Goal: Connect with others: Connect with others

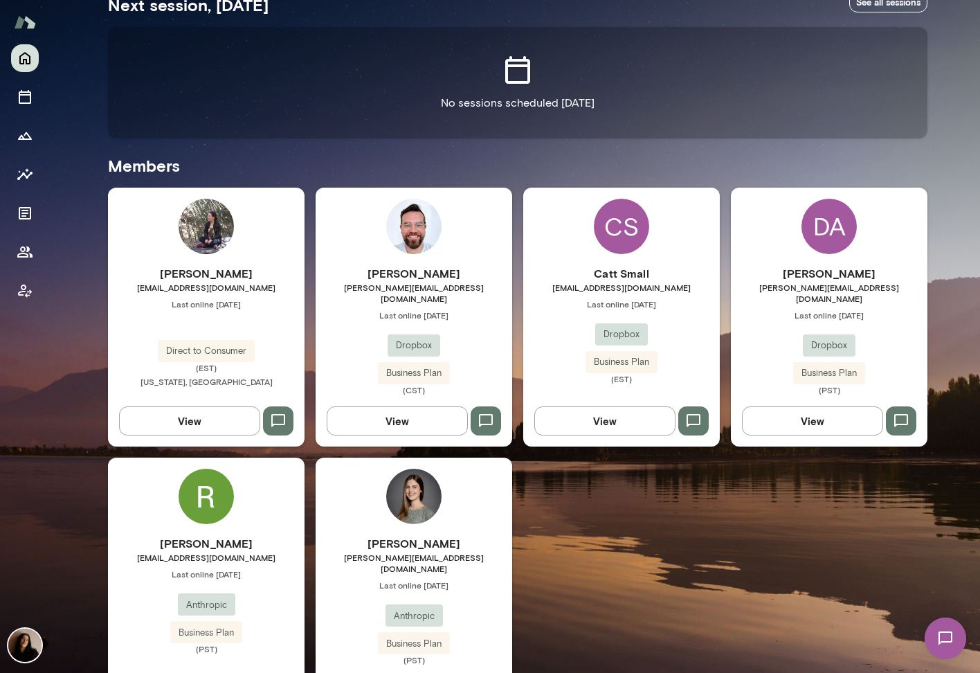
click at [397, 491] on img at bounding box center [413, 496] width 55 height 55
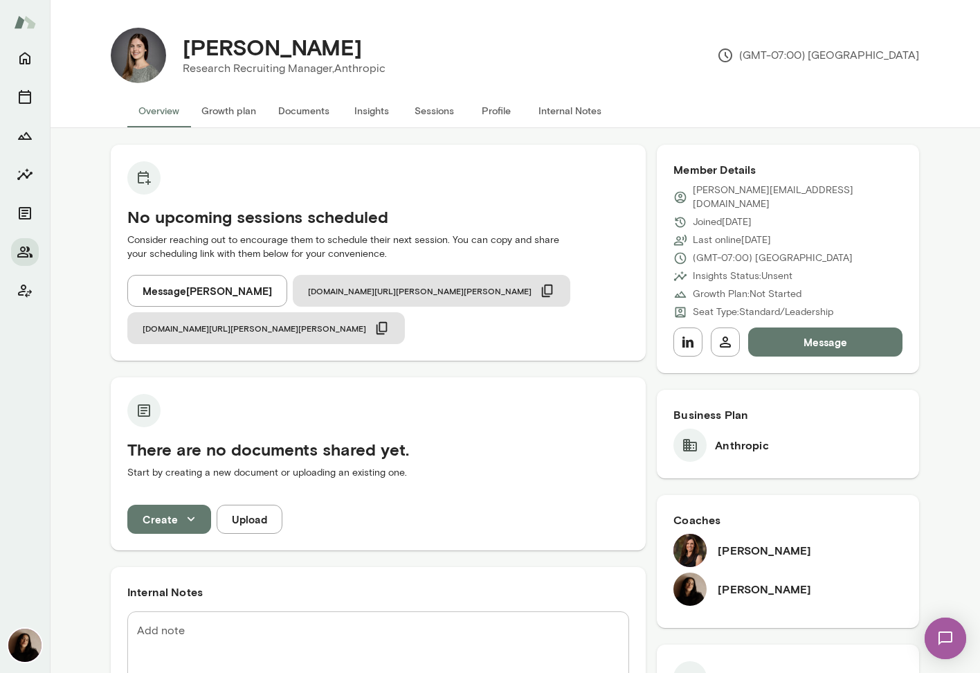
click at [760, 542] on h6 "[PERSON_NAME]" at bounding box center [764, 550] width 93 height 17
click at [941, 639] on img at bounding box center [945, 638] width 57 height 57
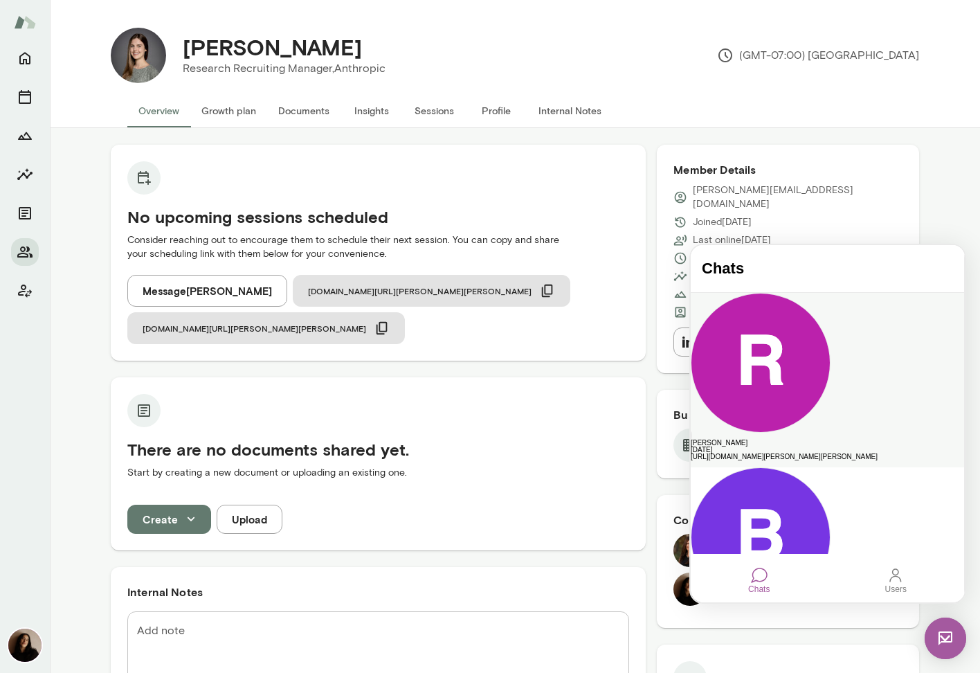
click at [820, 453] on div "[URL][DOMAIN_NAME][PERSON_NAME][PERSON_NAME]" at bounding box center [827, 456] width 273 height 7
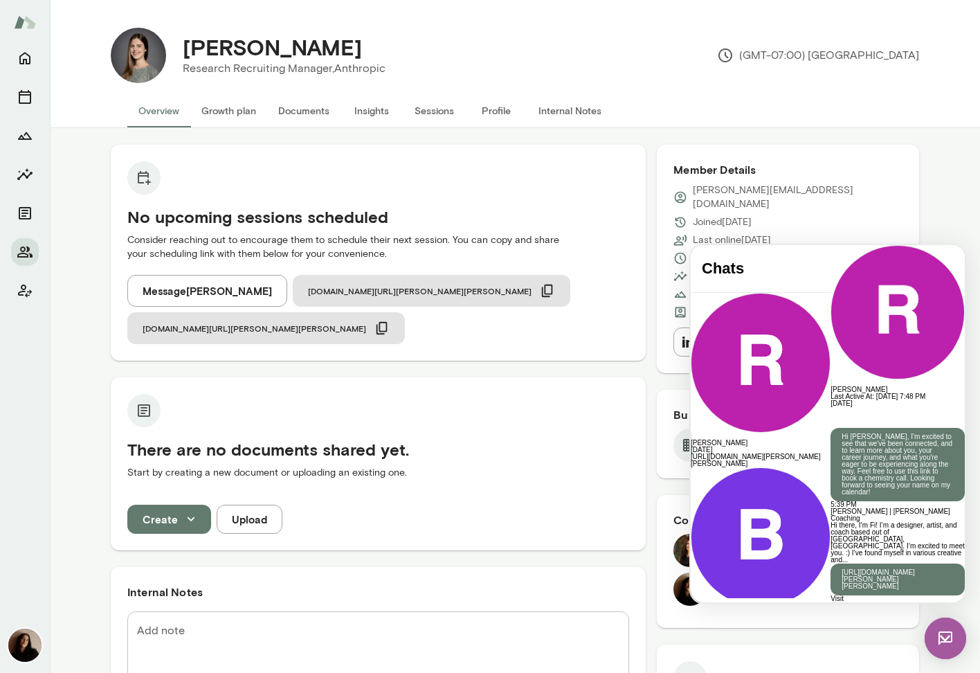
click at [854, 433] on p "Hi [PERSON_NAME], I'm excited to see that we've been connected, and to learn mo…" at bounding box center [898, 464] width 112 height 62
copy p "Hi [PERSON_NAME], I'm excited to see that we've been connected, and to learn mo…"
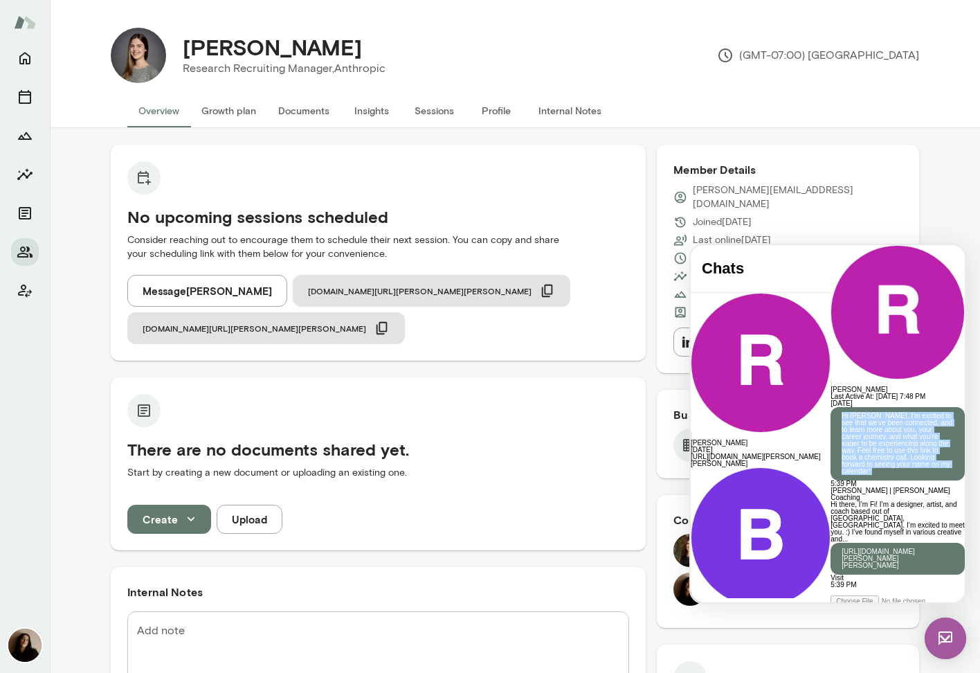
click at [206, 293] on button "Message [PERSON_NAME]" at bounding box center [207, 291] width 160 height 32
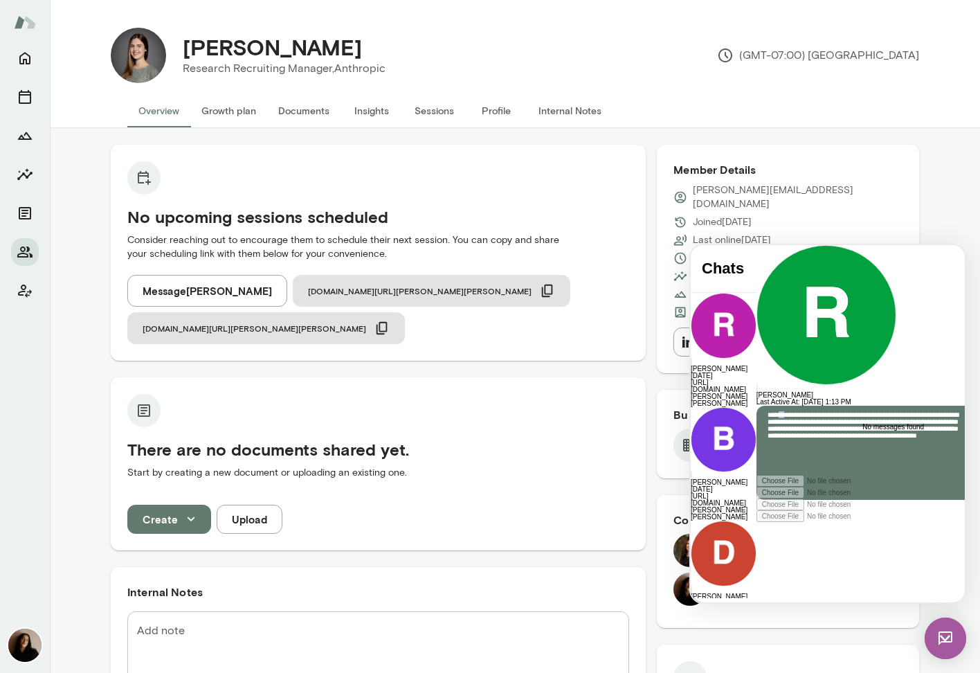
drag, startPoint x: 753, startPoint y: 521, endPoint x: 743, endPoint y: 520, distance: 9.8
click at [768, 494] on p "**********" at bounding box center [868, 452] width 201 height 83
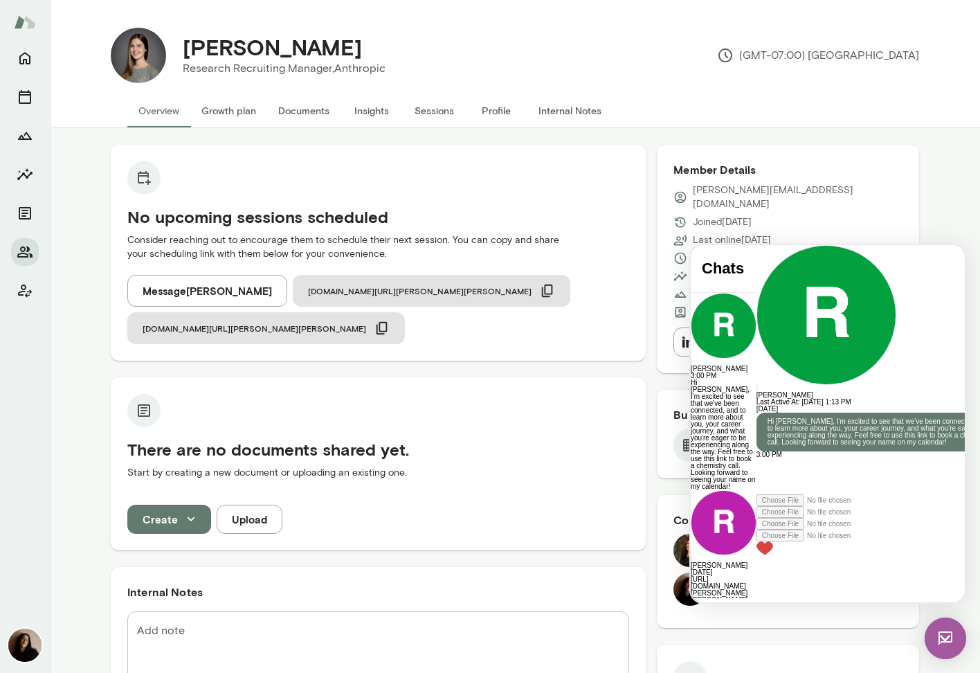
click at [943, 624] on img at bounding box center [946, 638] width 42 height 42
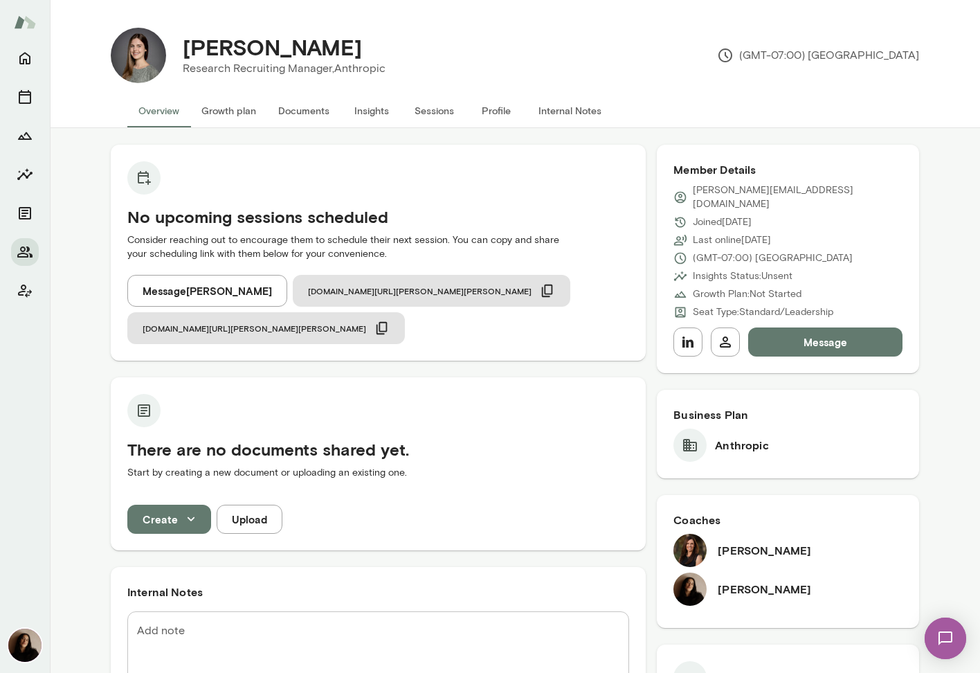
click at [959, 634] on img at bounding box center [945, 638] width 57 height 57
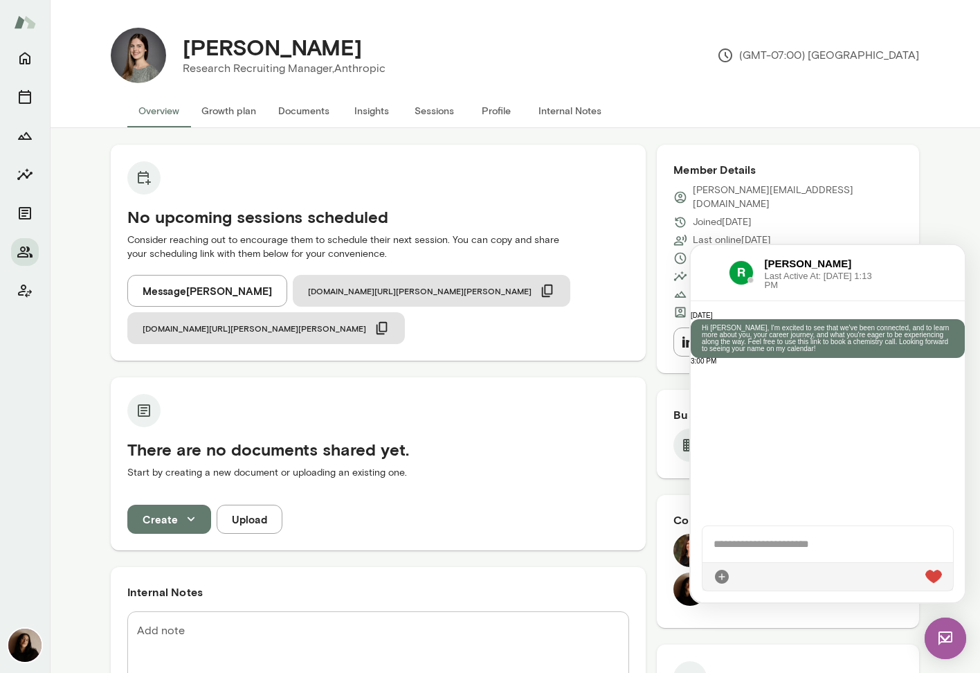
click at [853, 269] on h6 "[PERSON_NAME]" at bounding box center [819, 263] width 109 height 15
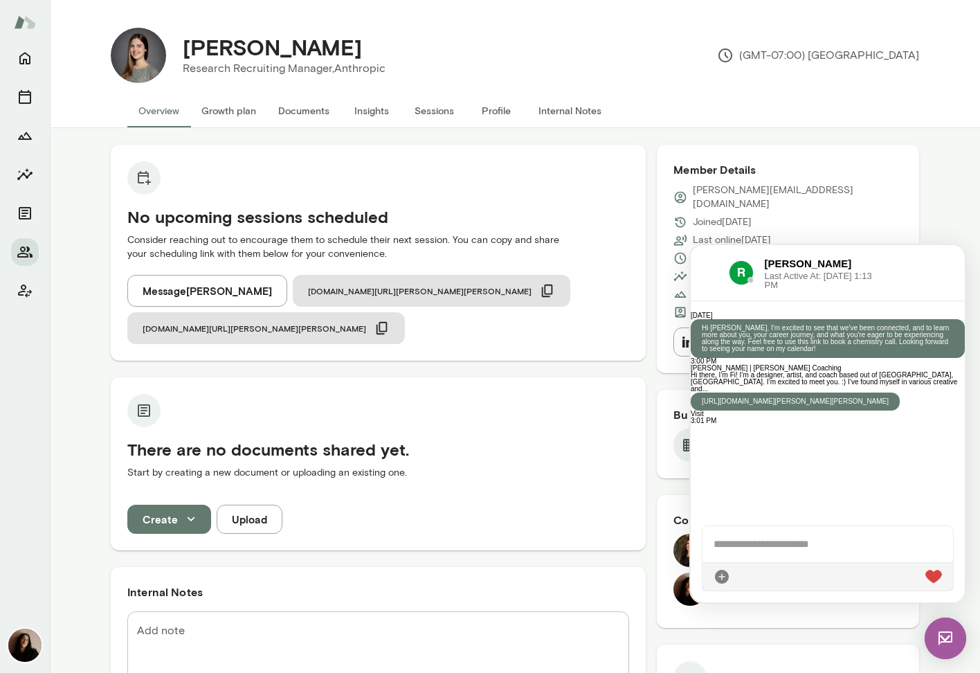
scroll to position [275, 0]
click at [32, 244] on icon "Members" at bounding box center [25, 252] width 17 height 17
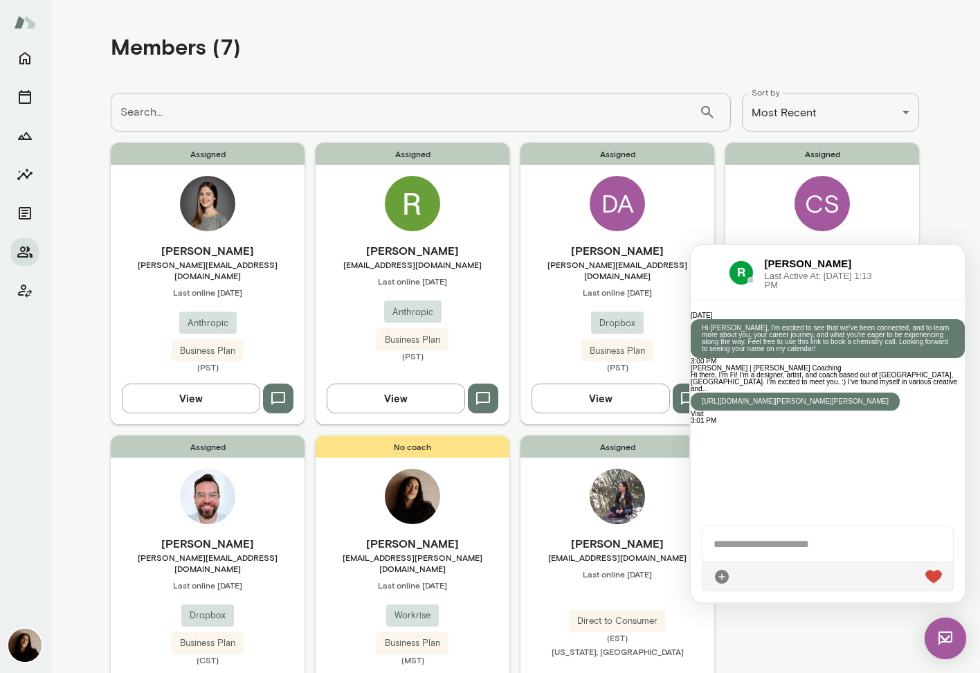
click at [954, 201] on main "**********" at bounding box center [515, 336] width 930 height 673
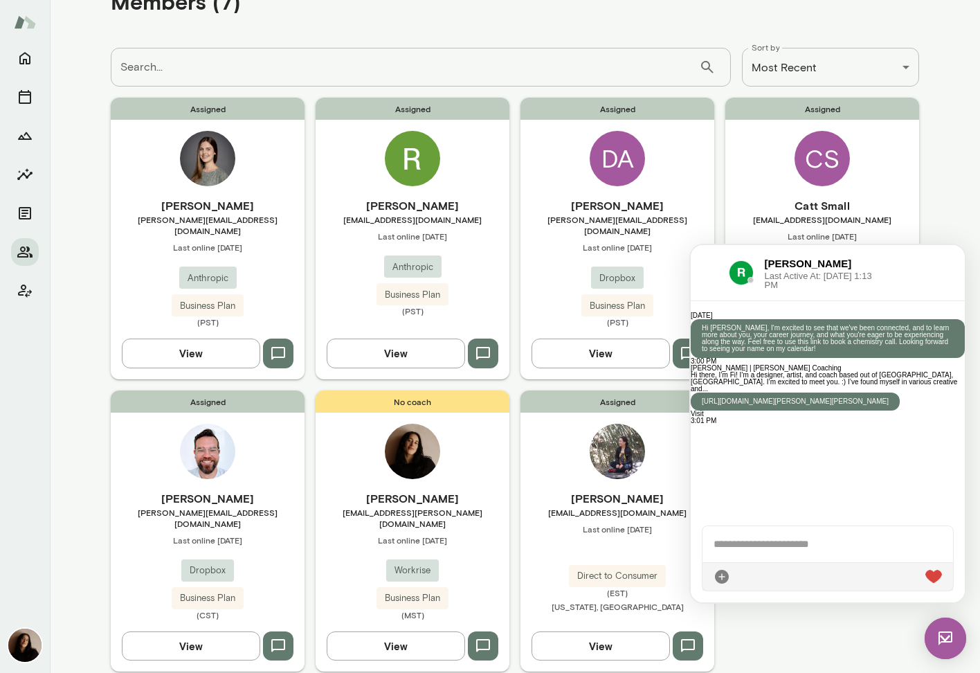
scroll to position [77, 0]
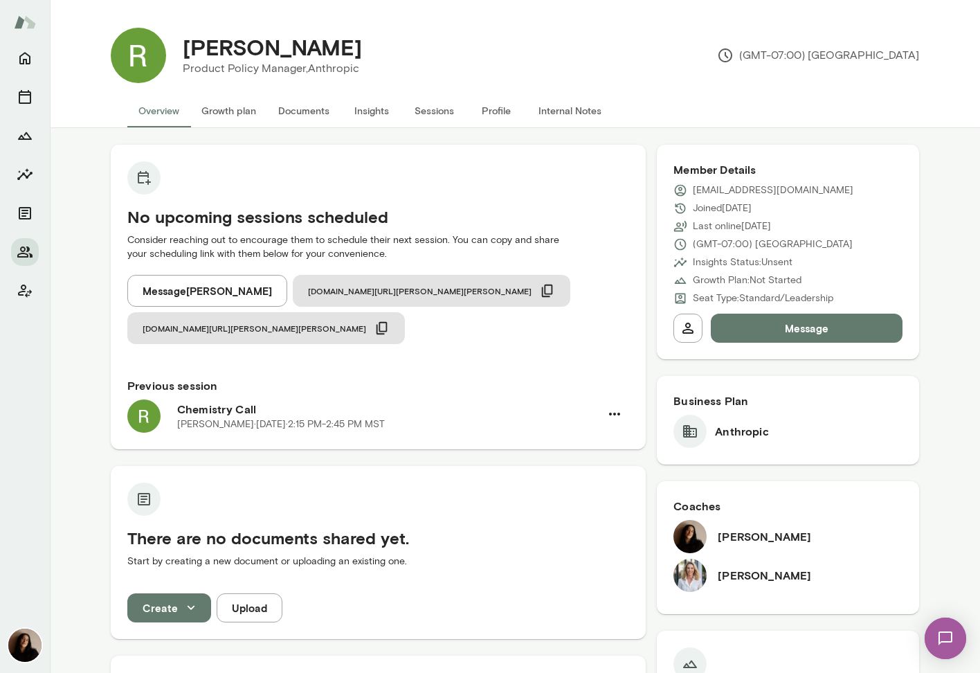
scroll to position [716, 0]
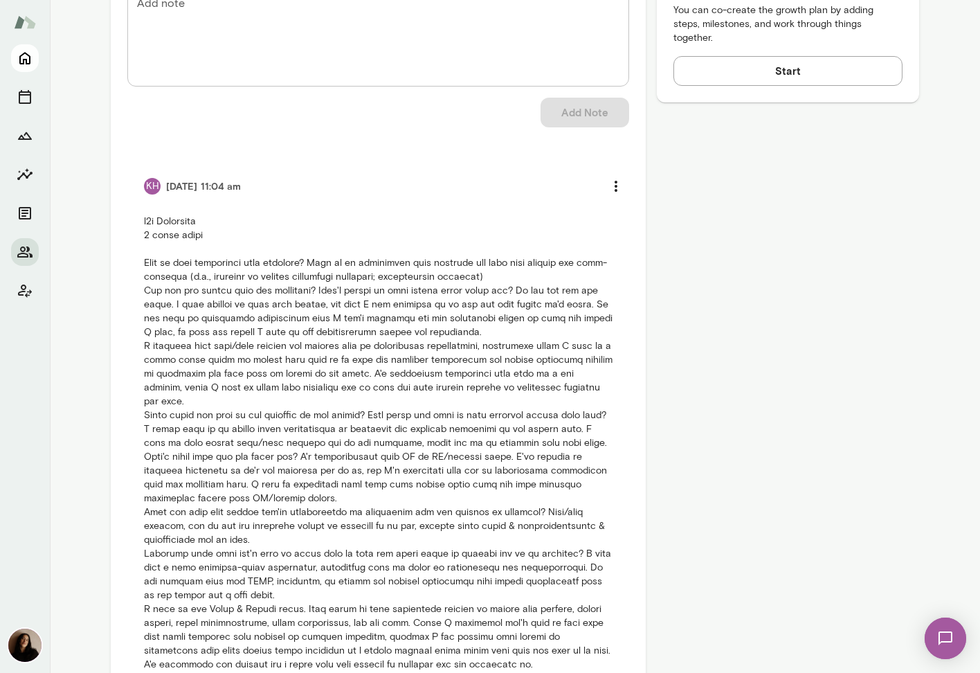
click at [17, 46] on button "Home" at bounding box center [25, 58] width 28 height 28
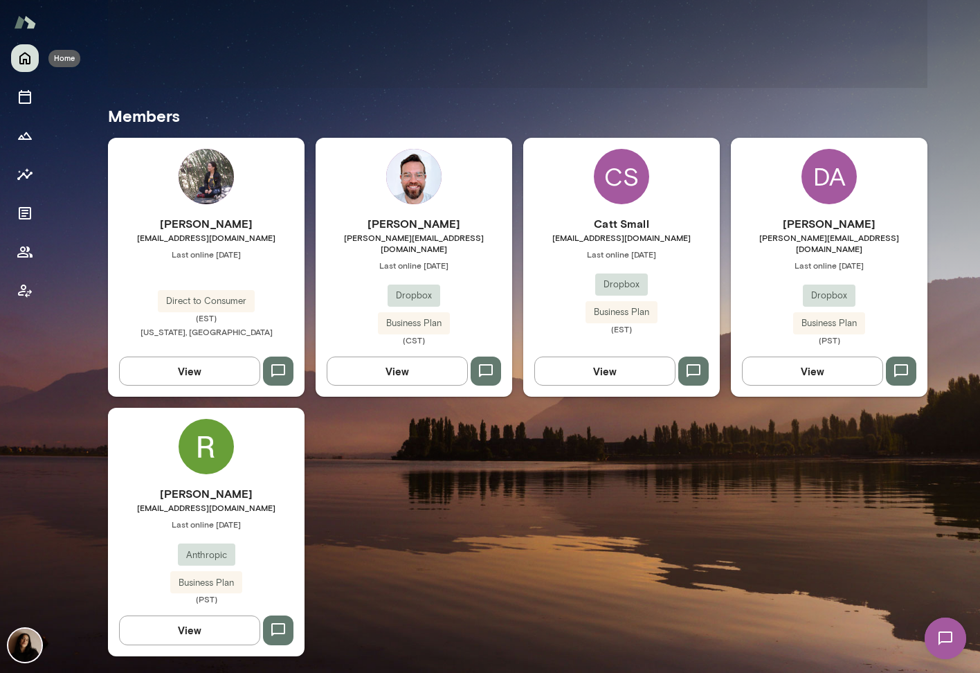
scroll to position [320, 0]
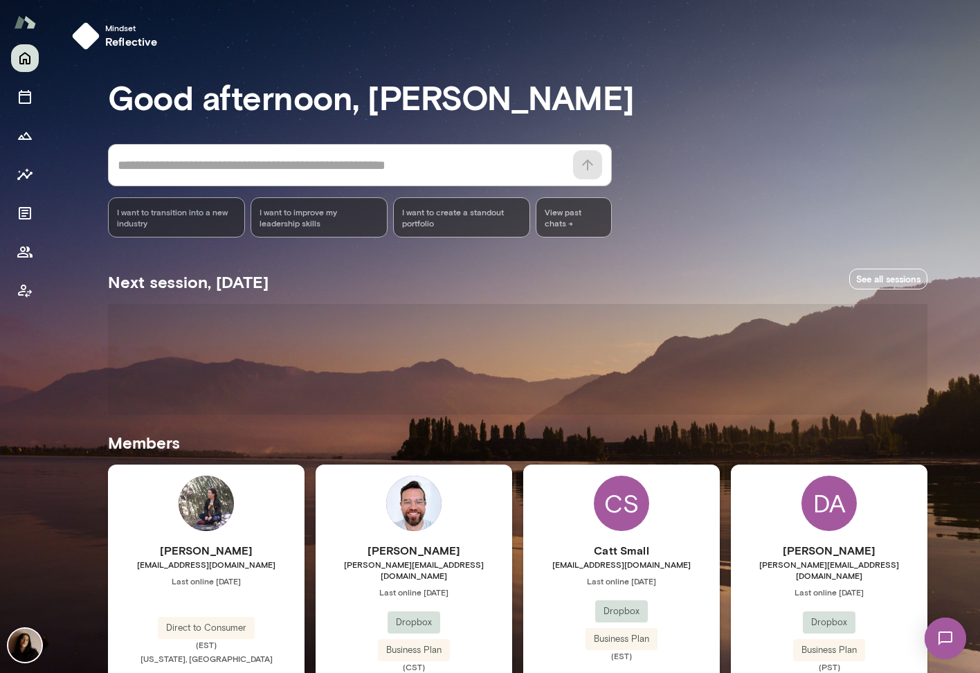
scroll to position [320, 0]
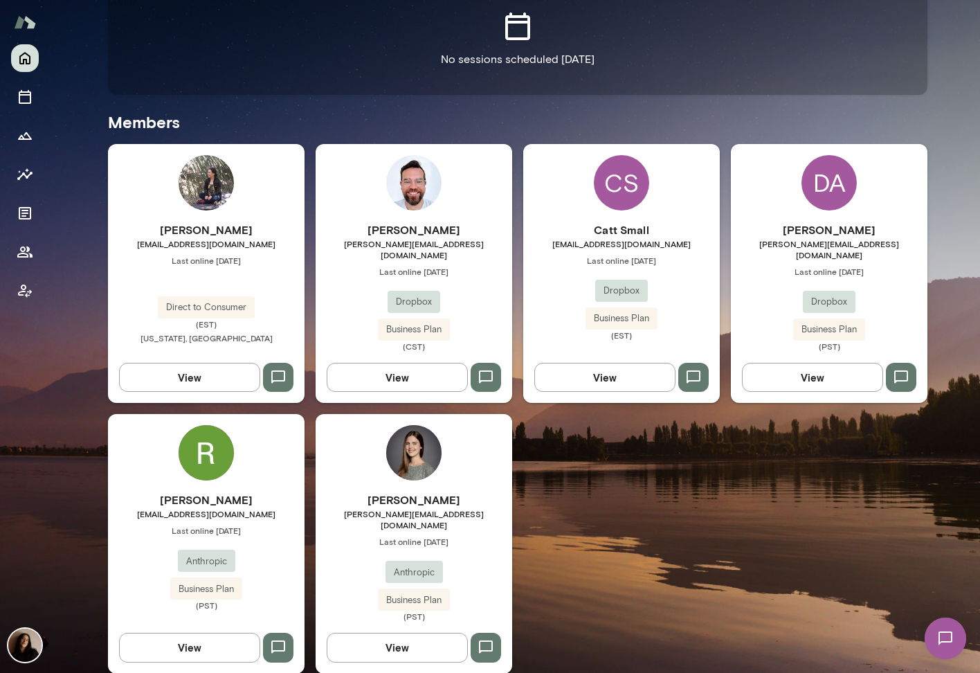
click at [947, 633] on img at bounding box center [945, 638] width 57 height 57
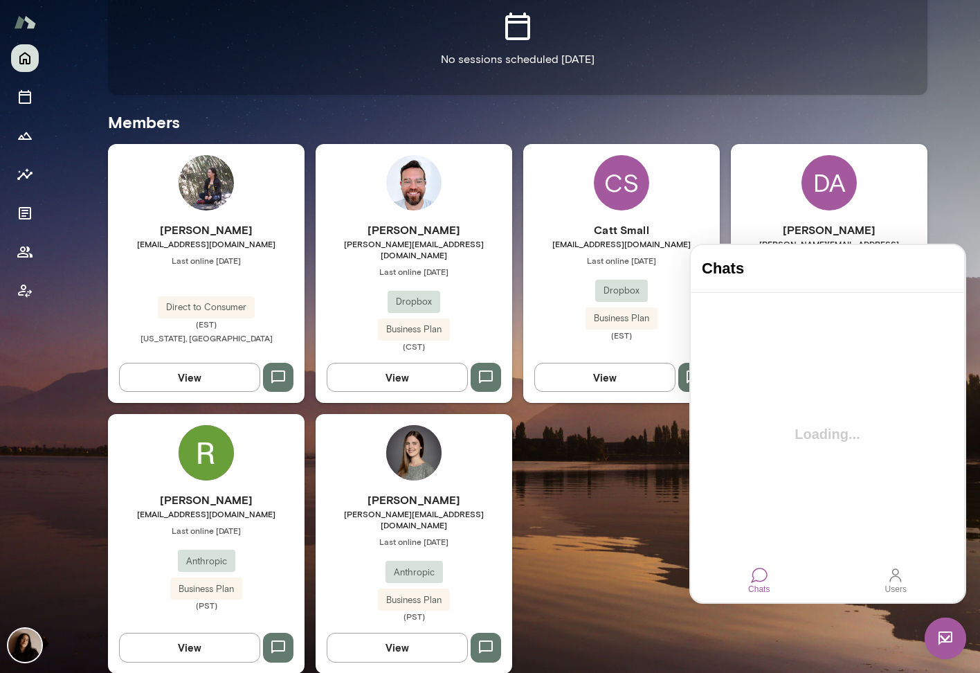
scroll to position [0, 0]
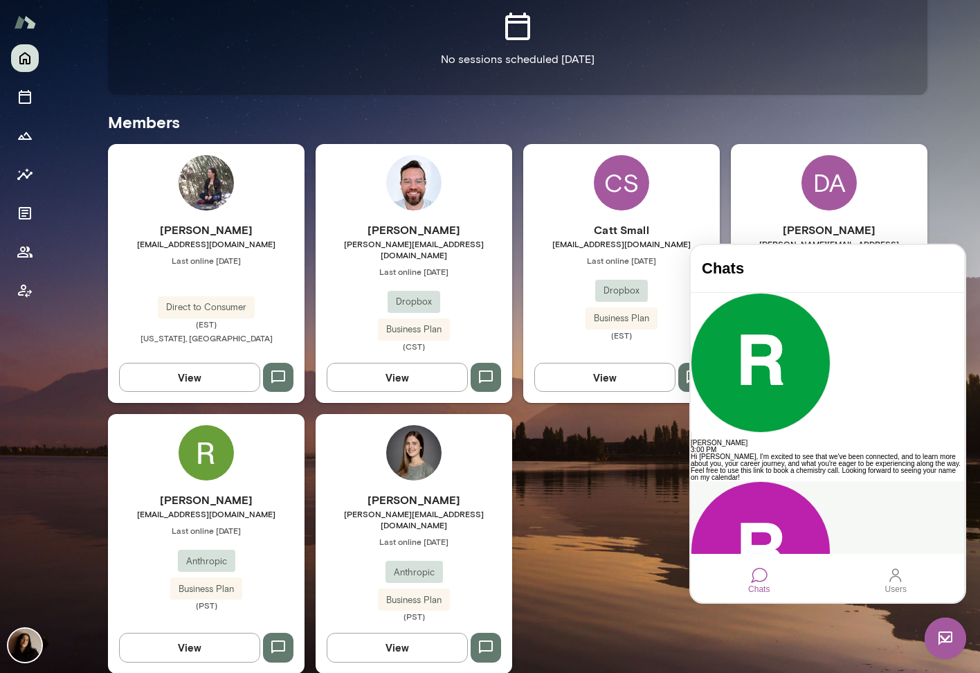
click at [855, 628] on div "[PERSON_NAME]" at bounding box center [827, 631] width 273 height 7
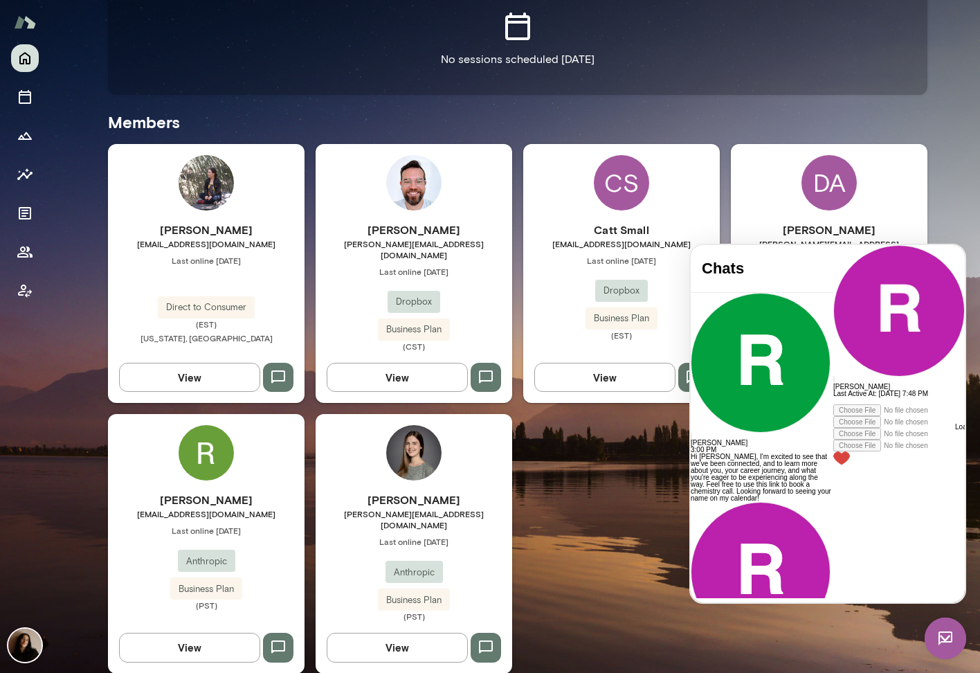
scroll to position [265, 0]
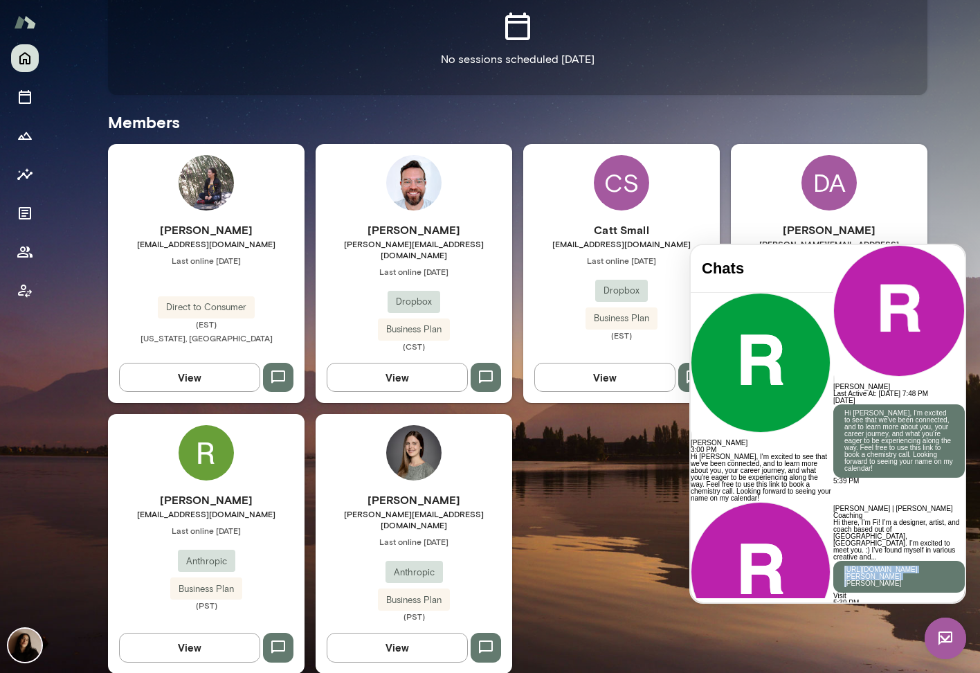
drag, startPoint x: 842, startPoint y: 445, endPoint x: 806, endPoint y: 430, distance: 39.1
click at [833, 505] on div "Fiona Nodar | Mento Coaching Hi there, I’m Fi! I’m a designer, artist, and coac…" at bounding box center [898, 548] width 131 height 87
copy link "[URL][DOMAIN_NAME][PERSON_NAME][PERSON_NAME]"
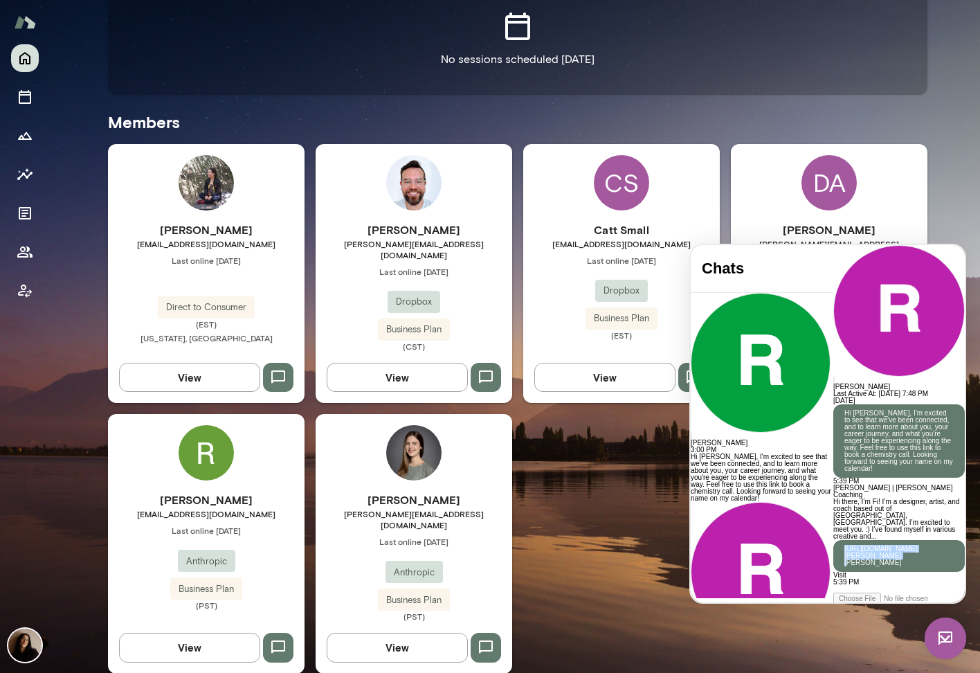
click at [406, 437] on img at bounding box center [413, 452] width 55 height 55
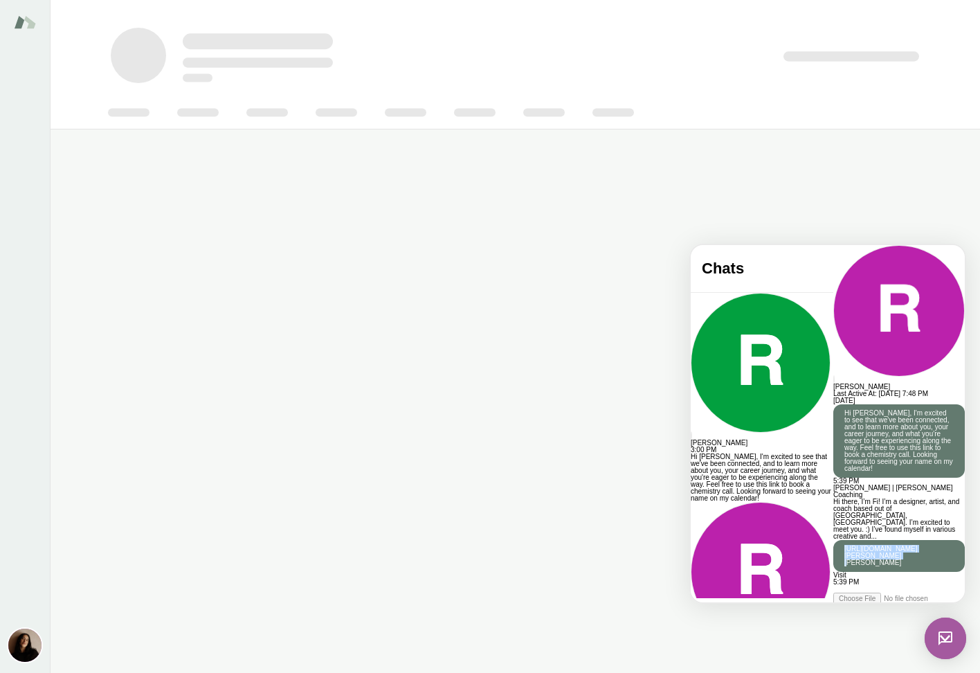
click at [943, 647] on img at bounding box center [946, 638] width 42 height 42
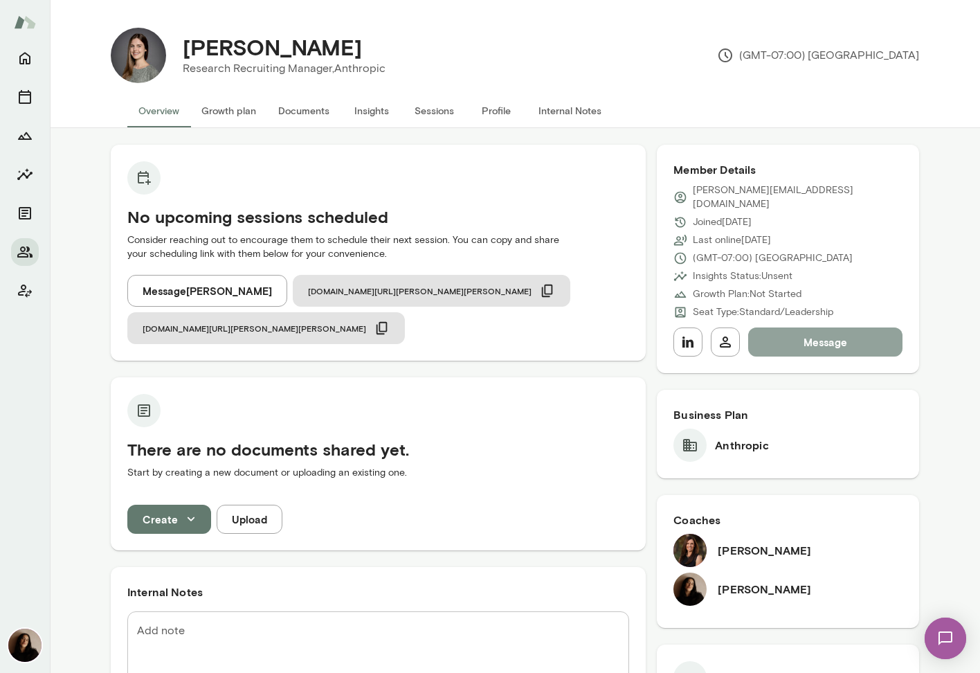
click at [784, 327] on button "Message" at bounding box center [825, 341] width 154 height 29
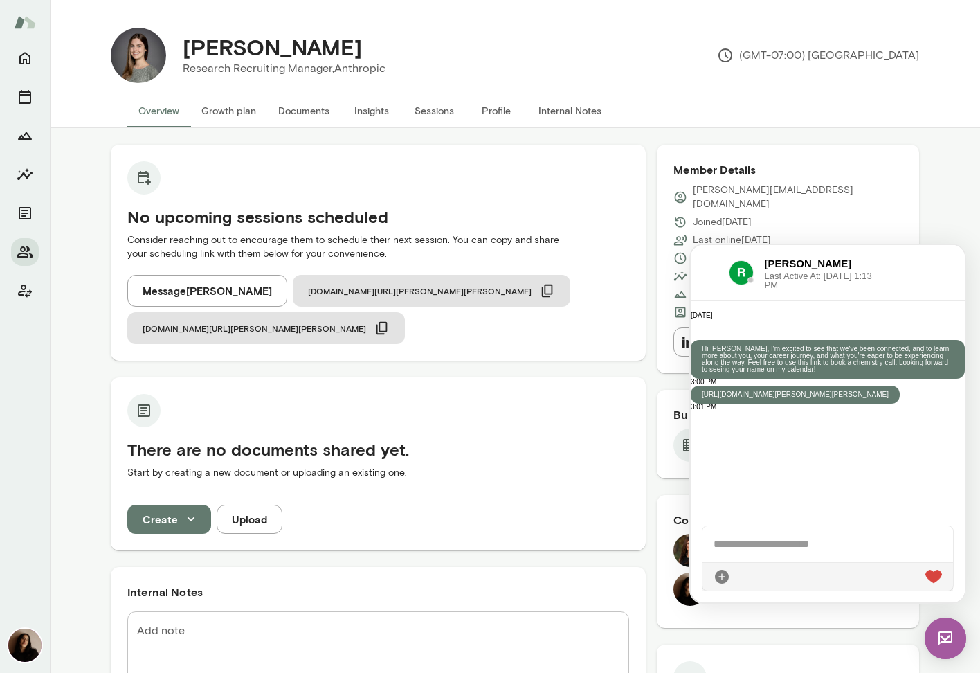
scroll to position [275, 0]
